Goal: Information Seeking & Learning: Learn about a topic

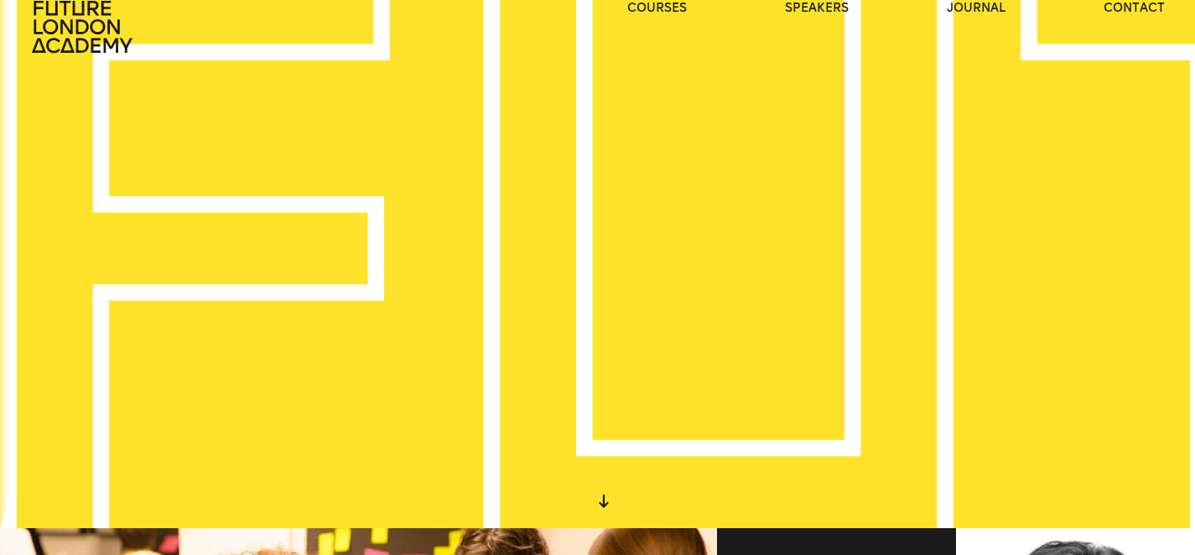
click at [632, 211] on div "WE CREATE LEARNING EXPERIENCES" at bounding box center [597, 250] width 1195 height 555
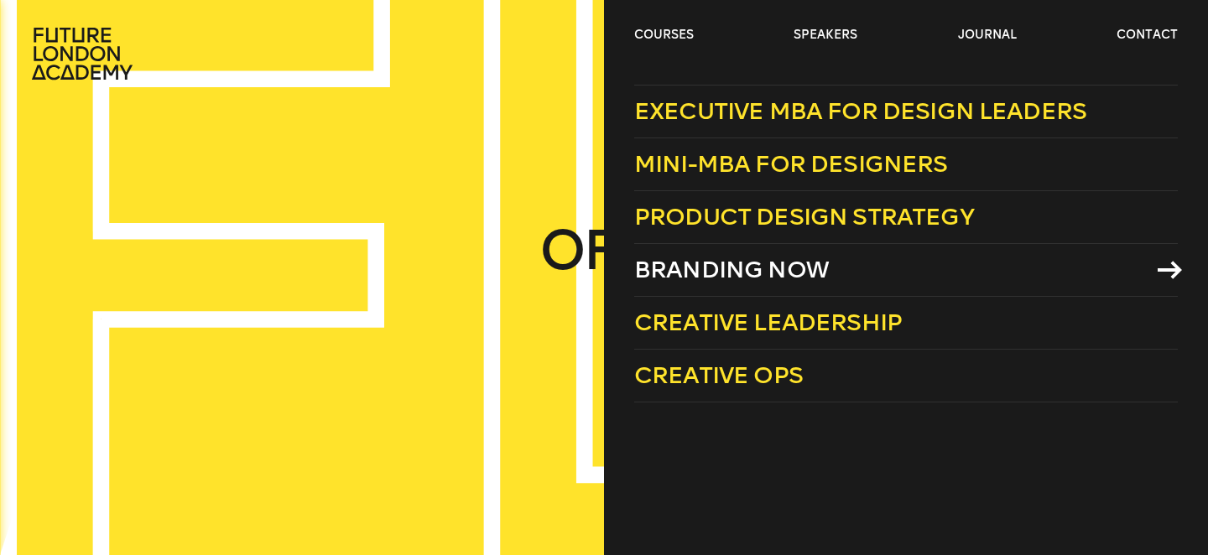
click at [734, 268] on span "Branding Now" at bounding box center [731, 270] width 195 height 28
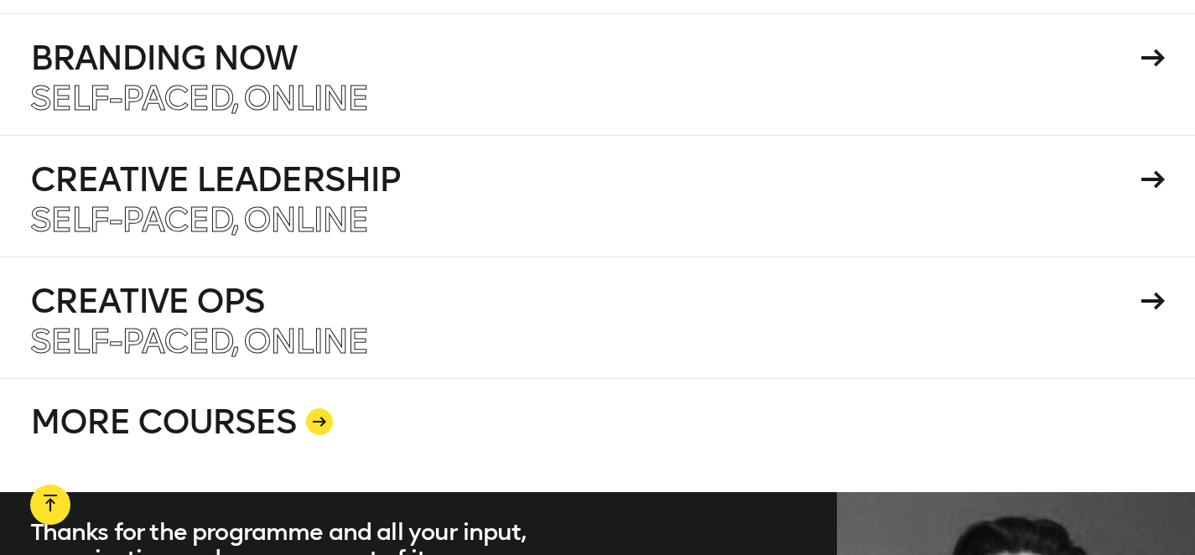
scroll to position [2880, 0]
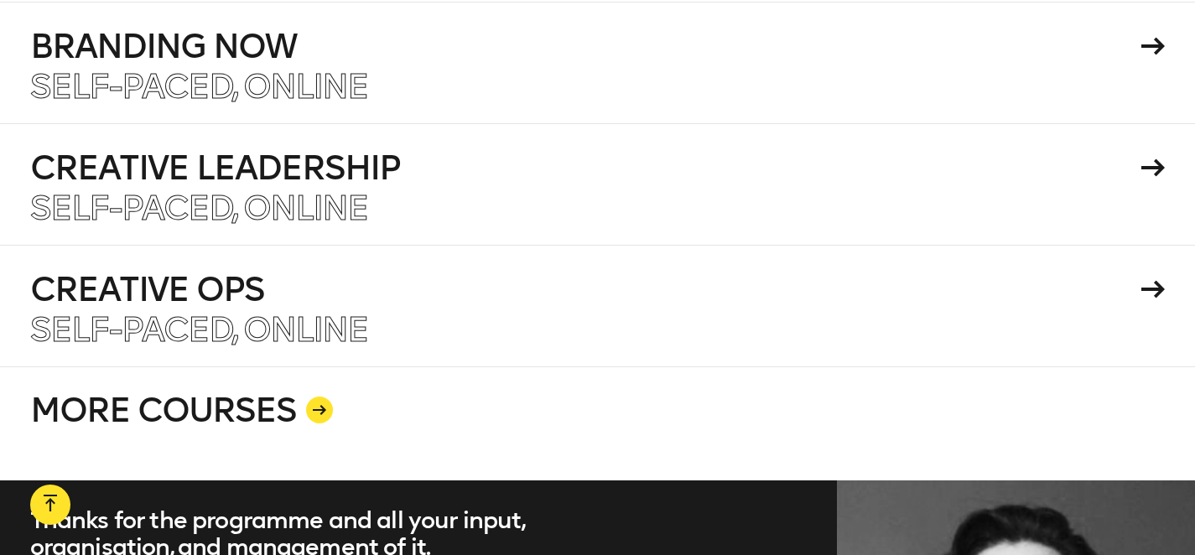
click at [337, 392] on link "MORE COURSES" at bounding box center [598, 424] width 1136 height 114
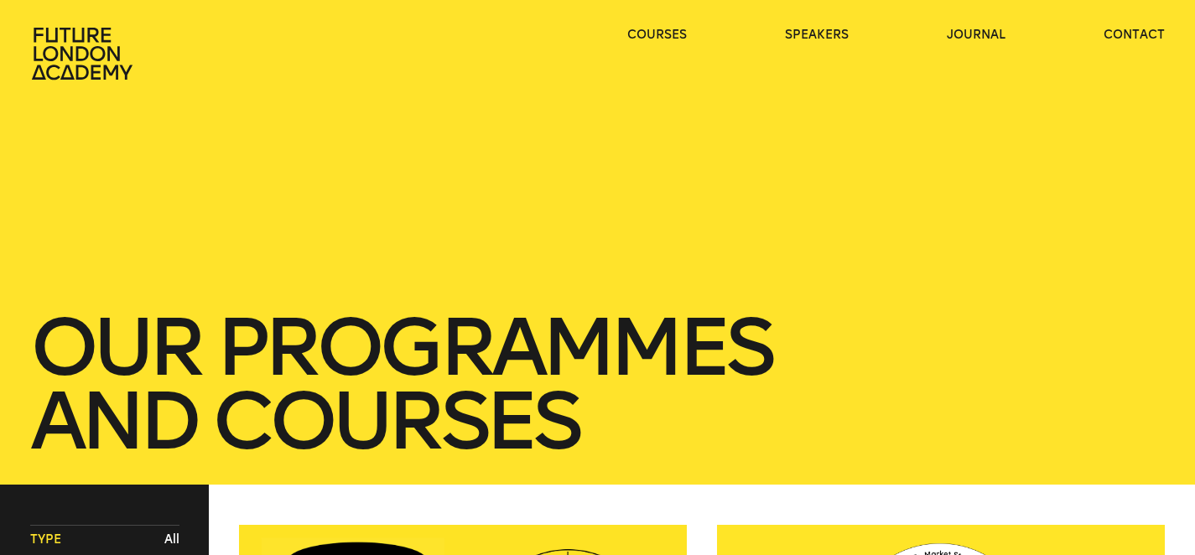
click at [308, 392] on div "our Programmes and courses" at bounding box center [597, 242] width 1195 height 485
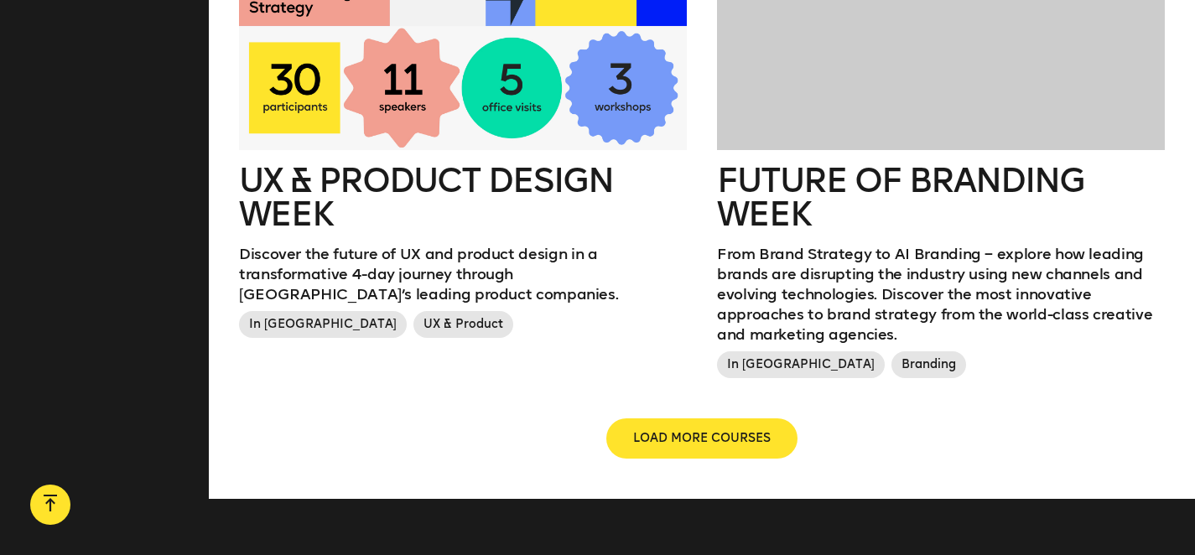
scroll to position [2040, 0]
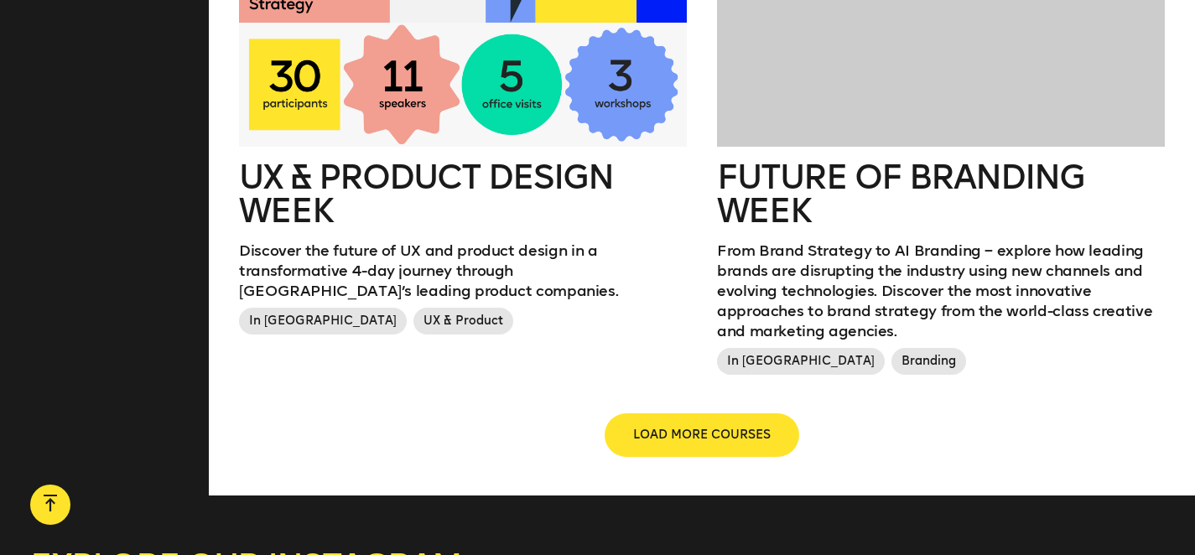
click at [689, 427] on button "LOAD MORE COURSES" at bounding box center [701, 435] width 191 height 40
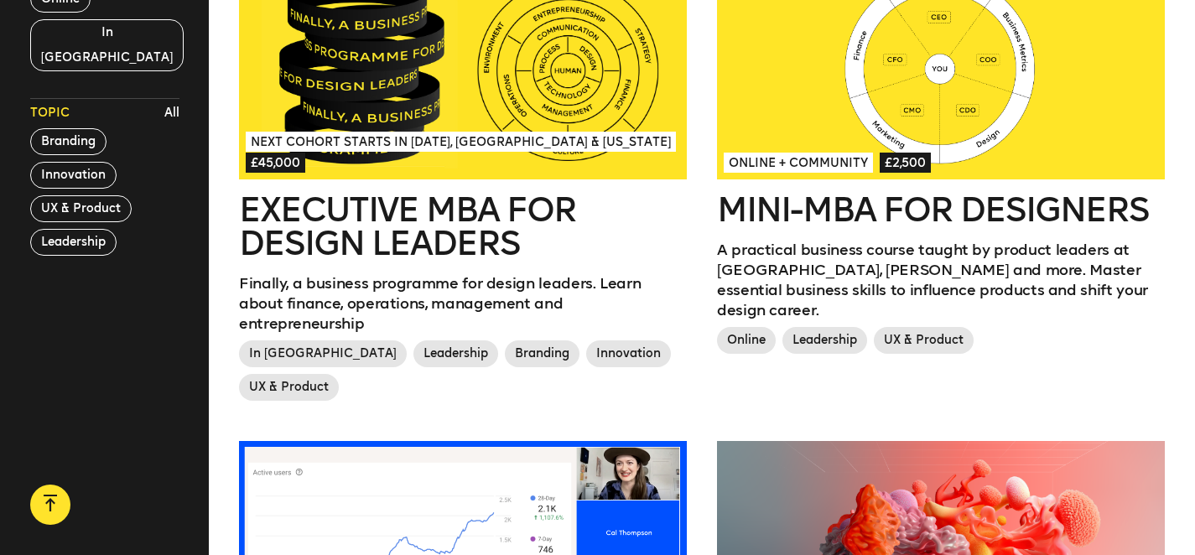
scroll to position [0, 0]
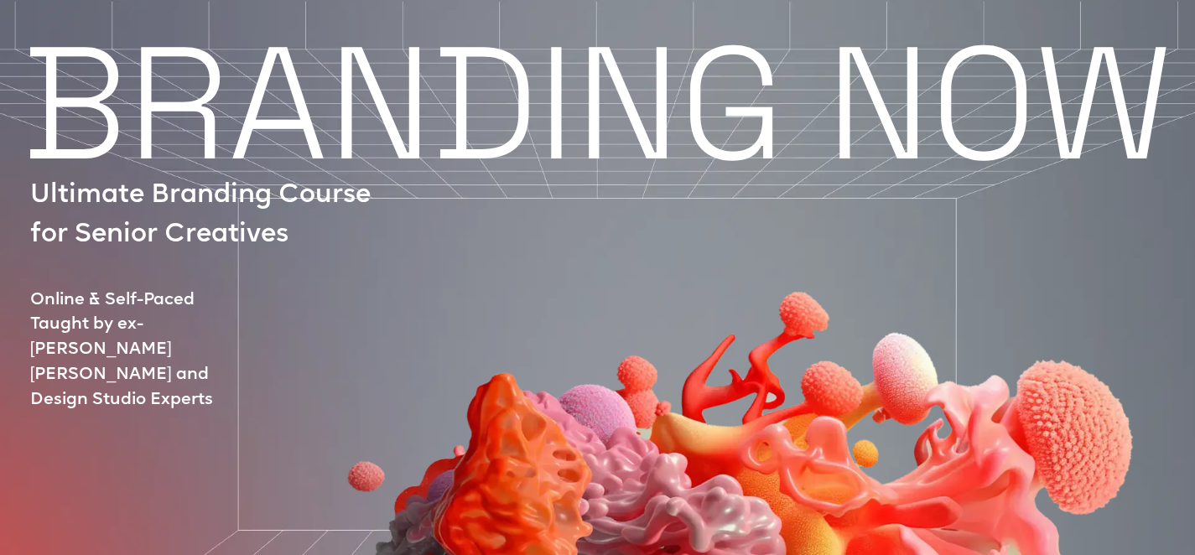
scroll to position [23, 0]
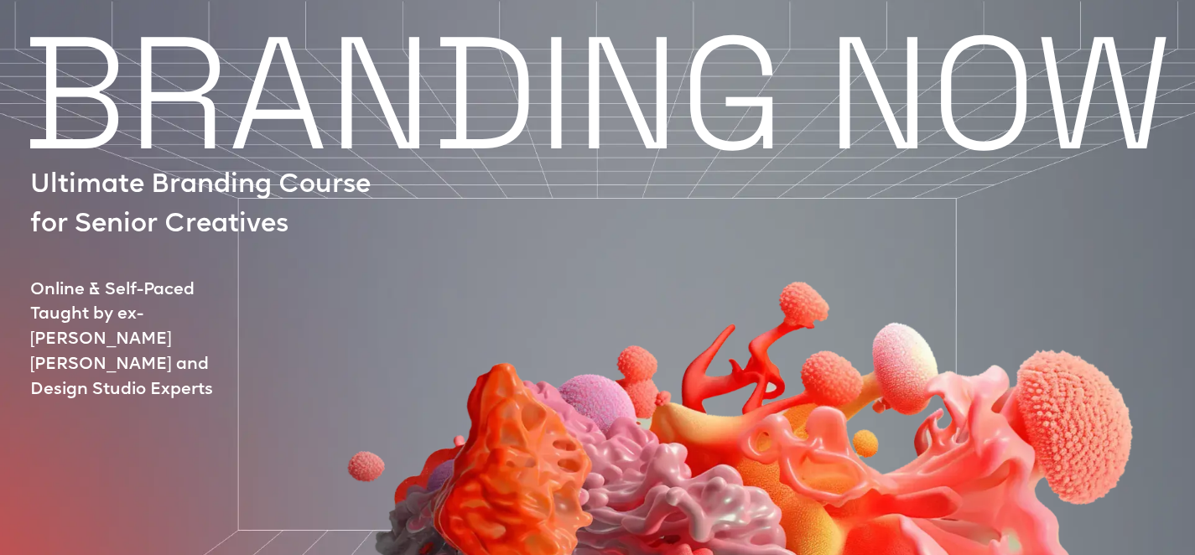
click at [164, 291] on div at bounding box center [676, 470] width 1172 height 648
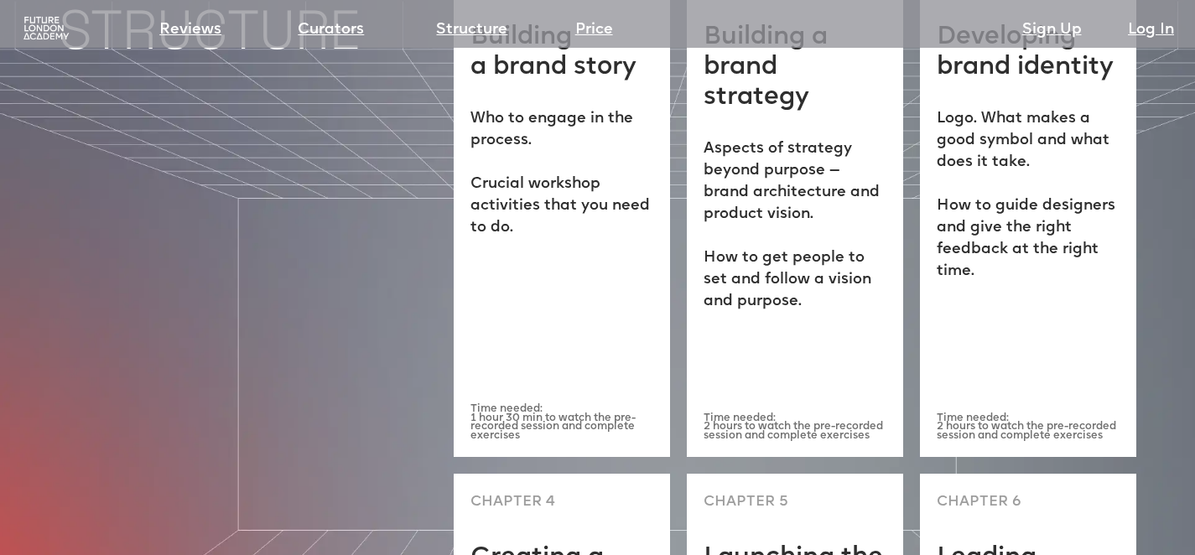
scroll to position [4437, 0]
